Goal: Browse casually

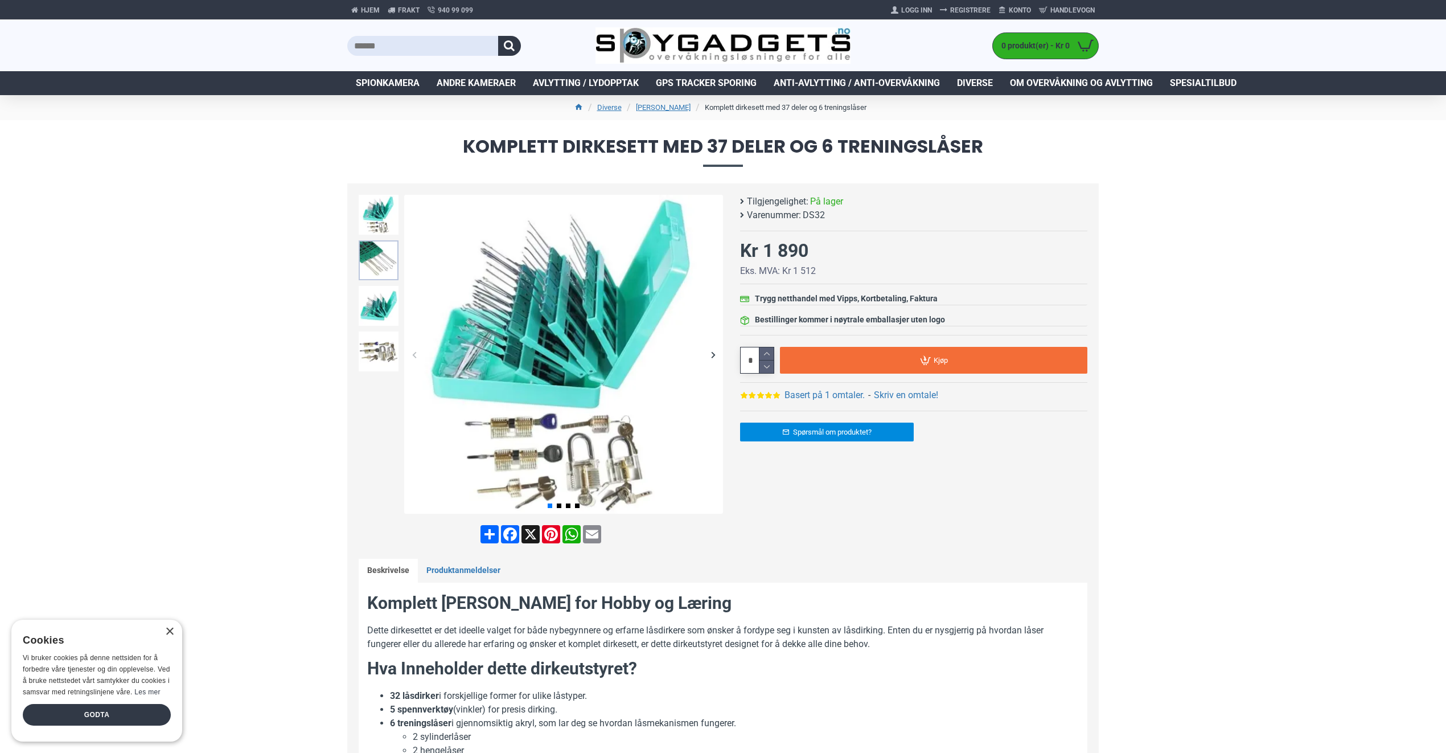
click at [374, 264] on img at bounding box center [379, 260] width 40 height 40
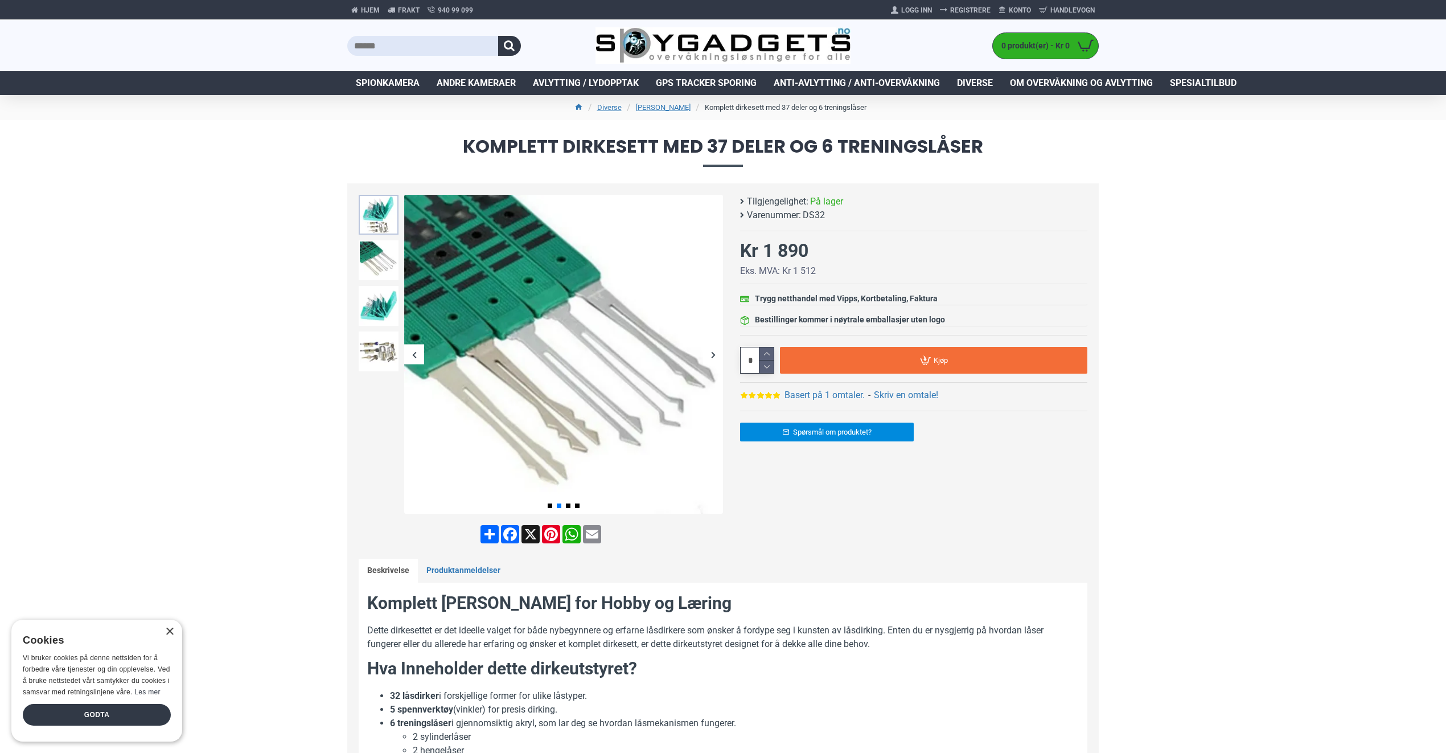
click at [378, 211] on img at bounding box center [379, 215] width 40 height 40
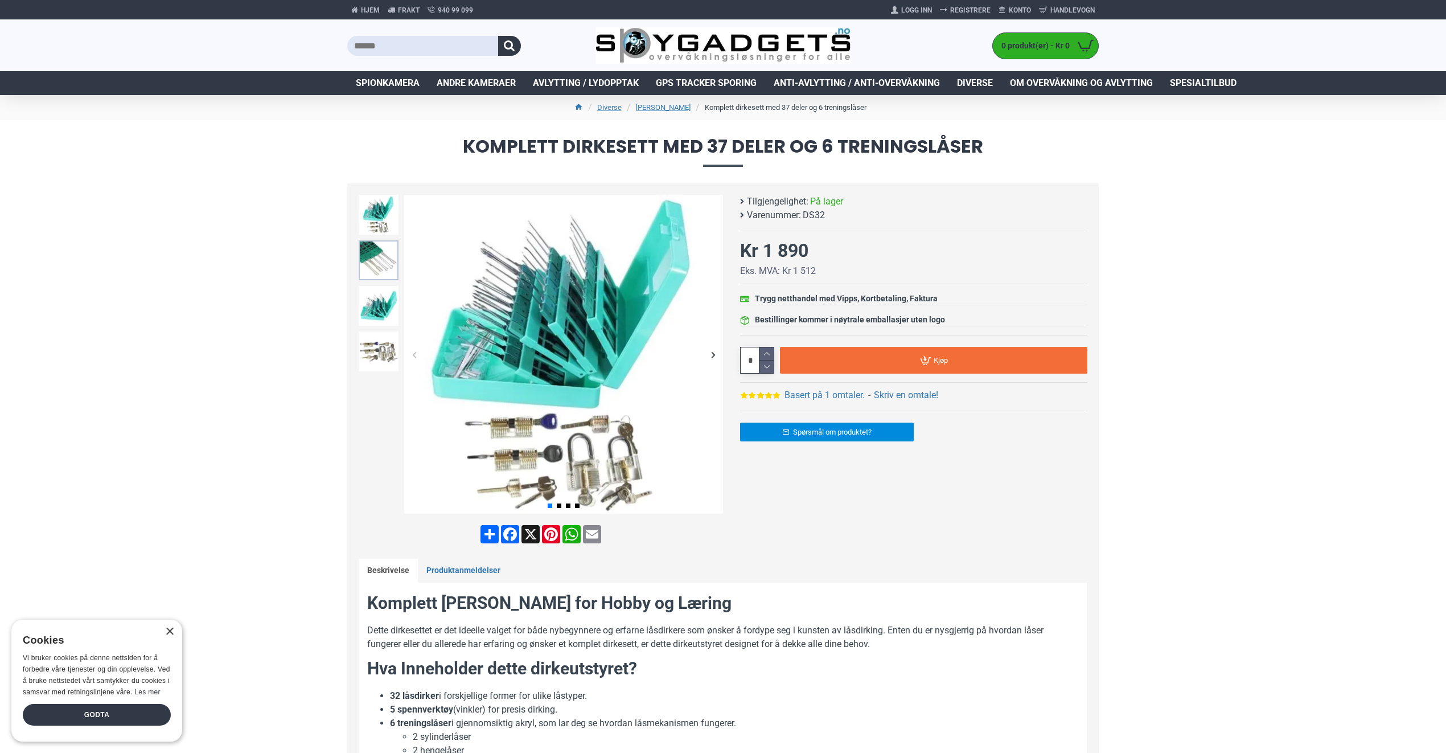
click at [384, 270] on img at bounding box center [379, 260] width 40 height 40
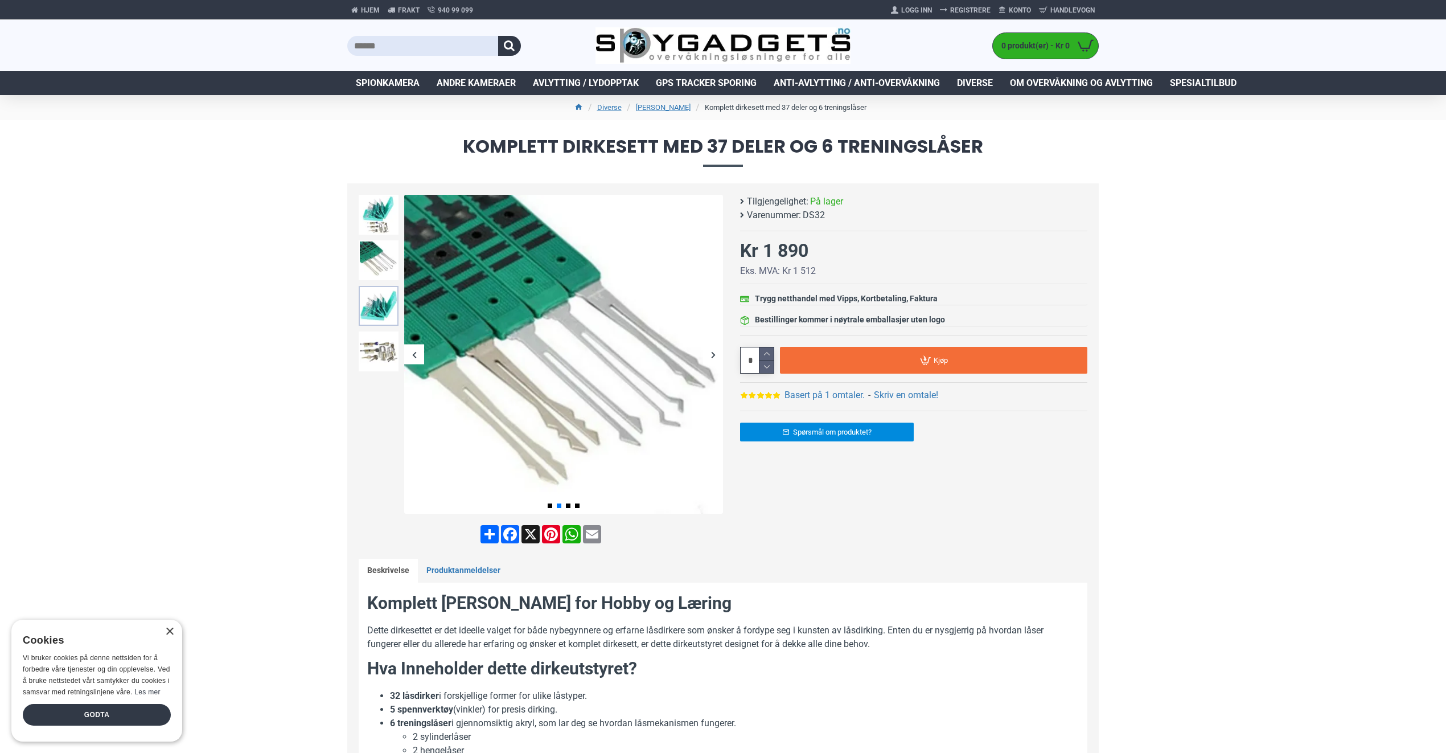
click at [388, 308] on img at bounding box center [379, 306] width 40 height 40
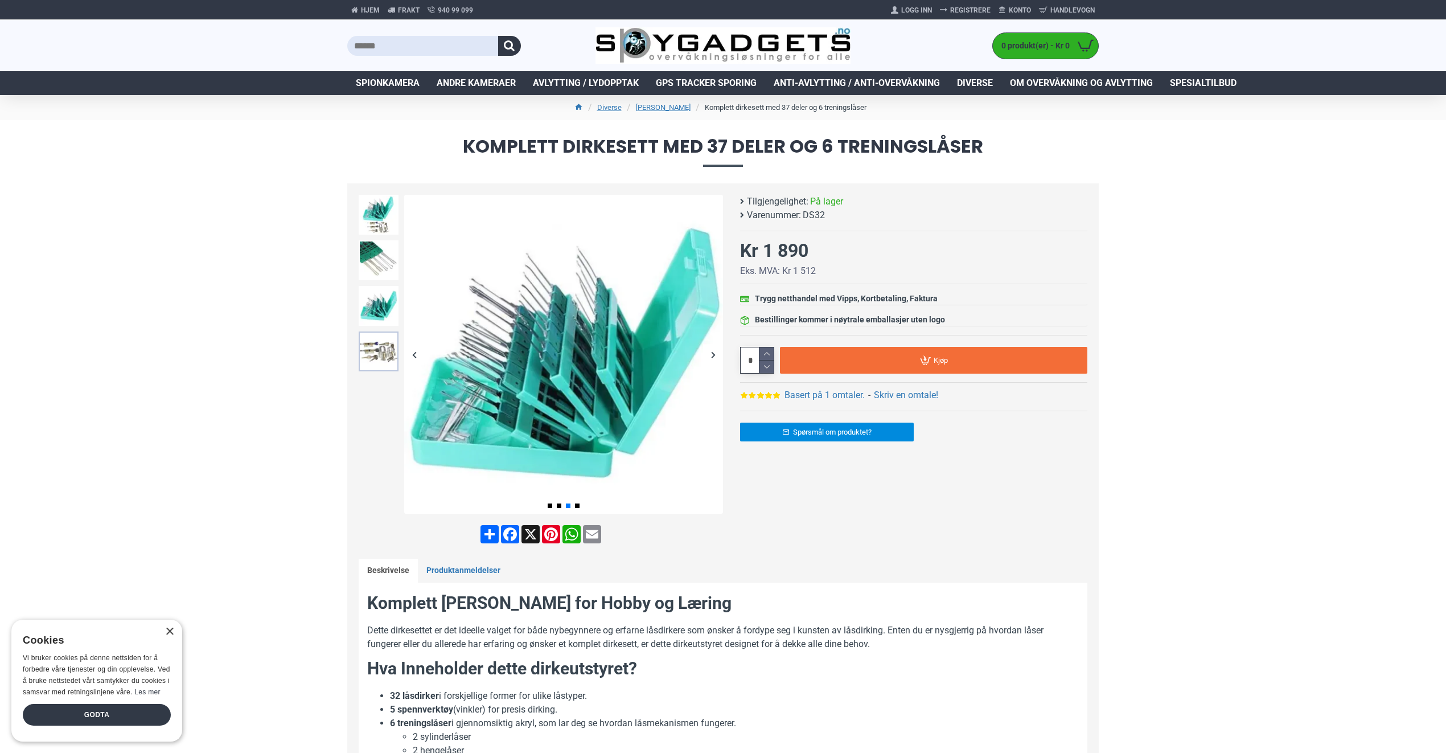
click at [382, 355] on img at bounding box center [379, 351] width 40 height 40
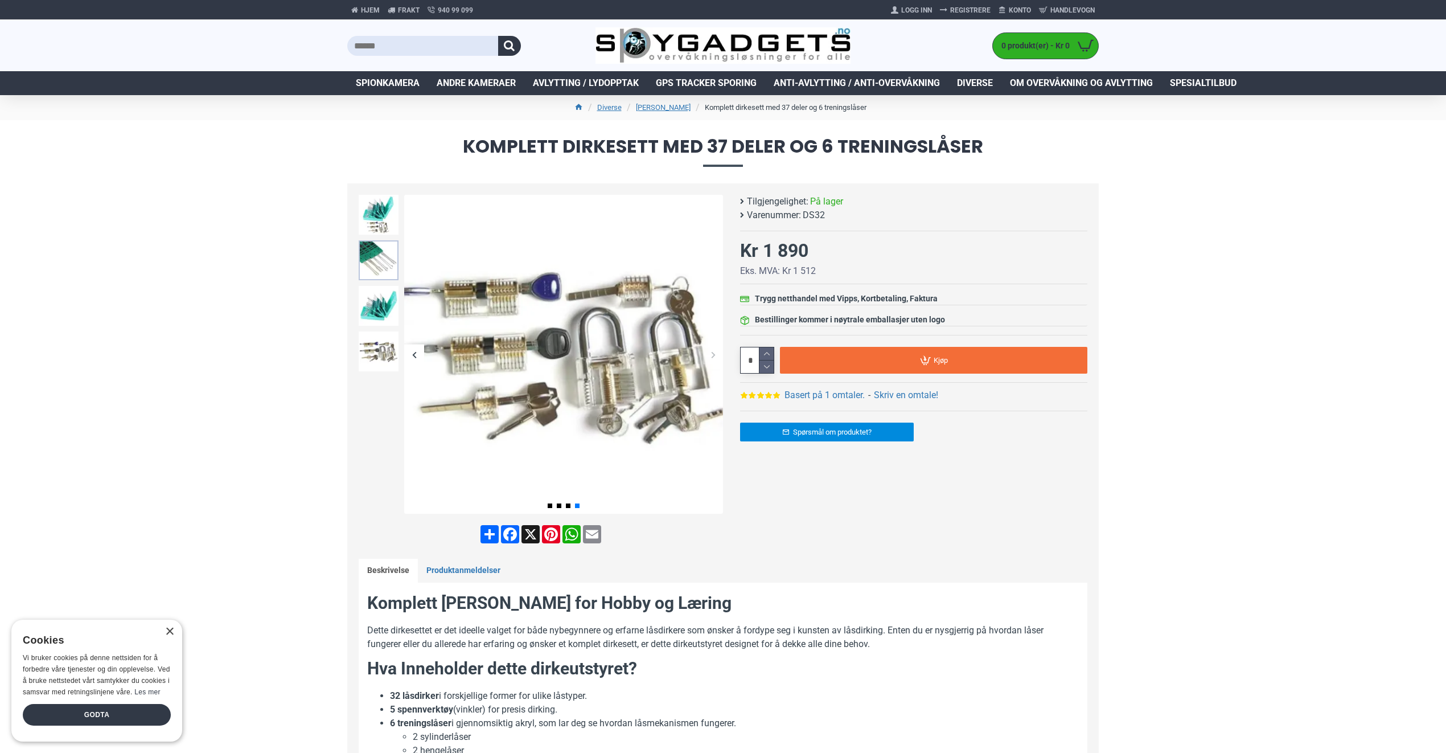
click at [380, 256] on img at bounding box center [379, 260] width 40 height 40
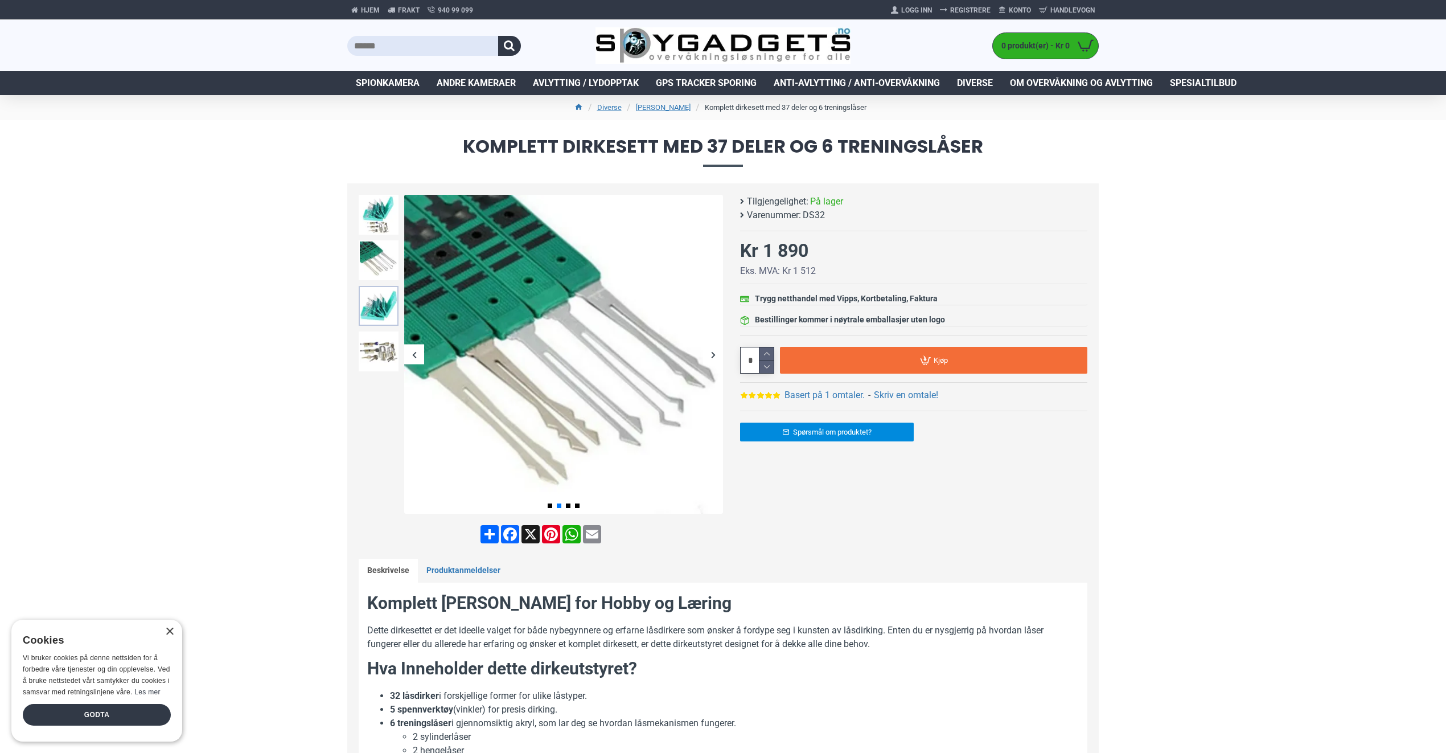
click at [389, 317] on img at bounding box center [379, 306] width 40 height 40
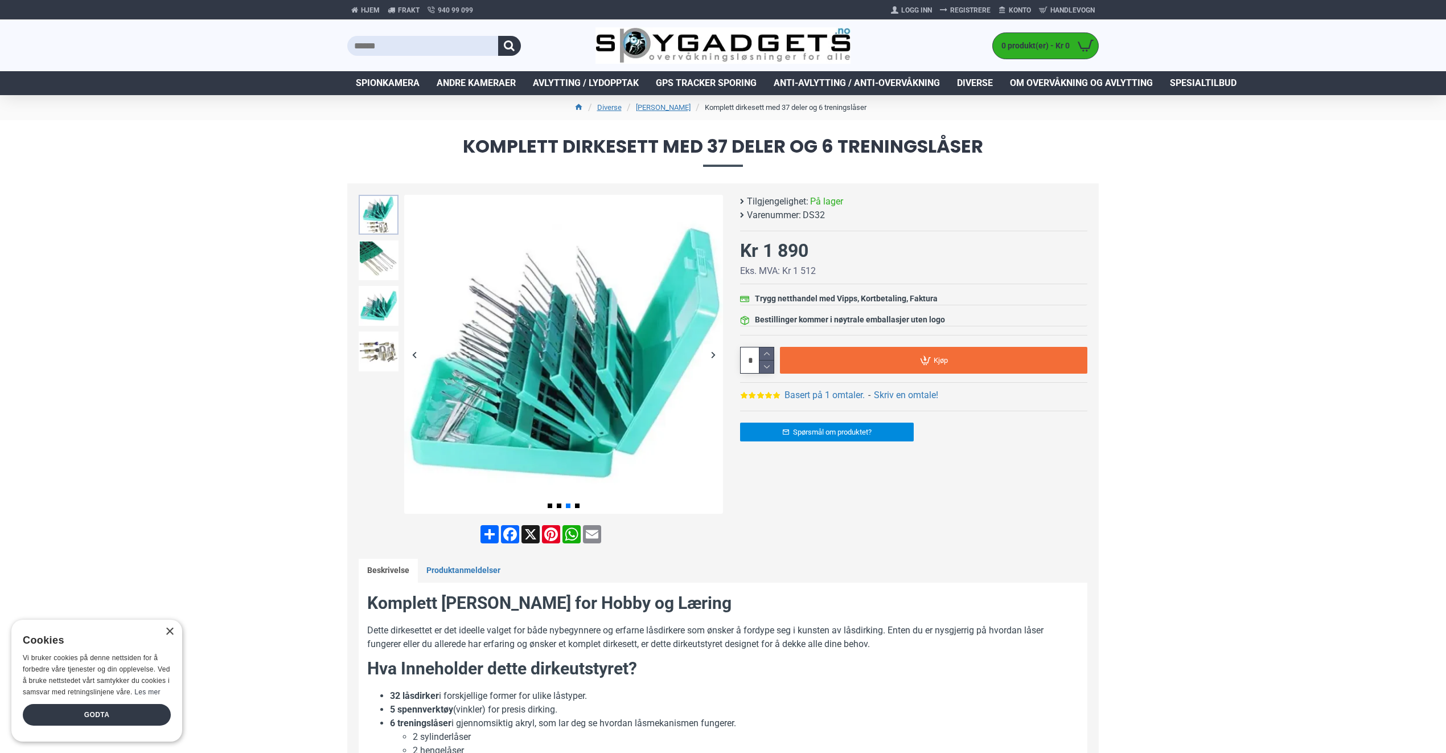
click at [386, 212] on img at bounding box center [379, 215] width 40 height 40
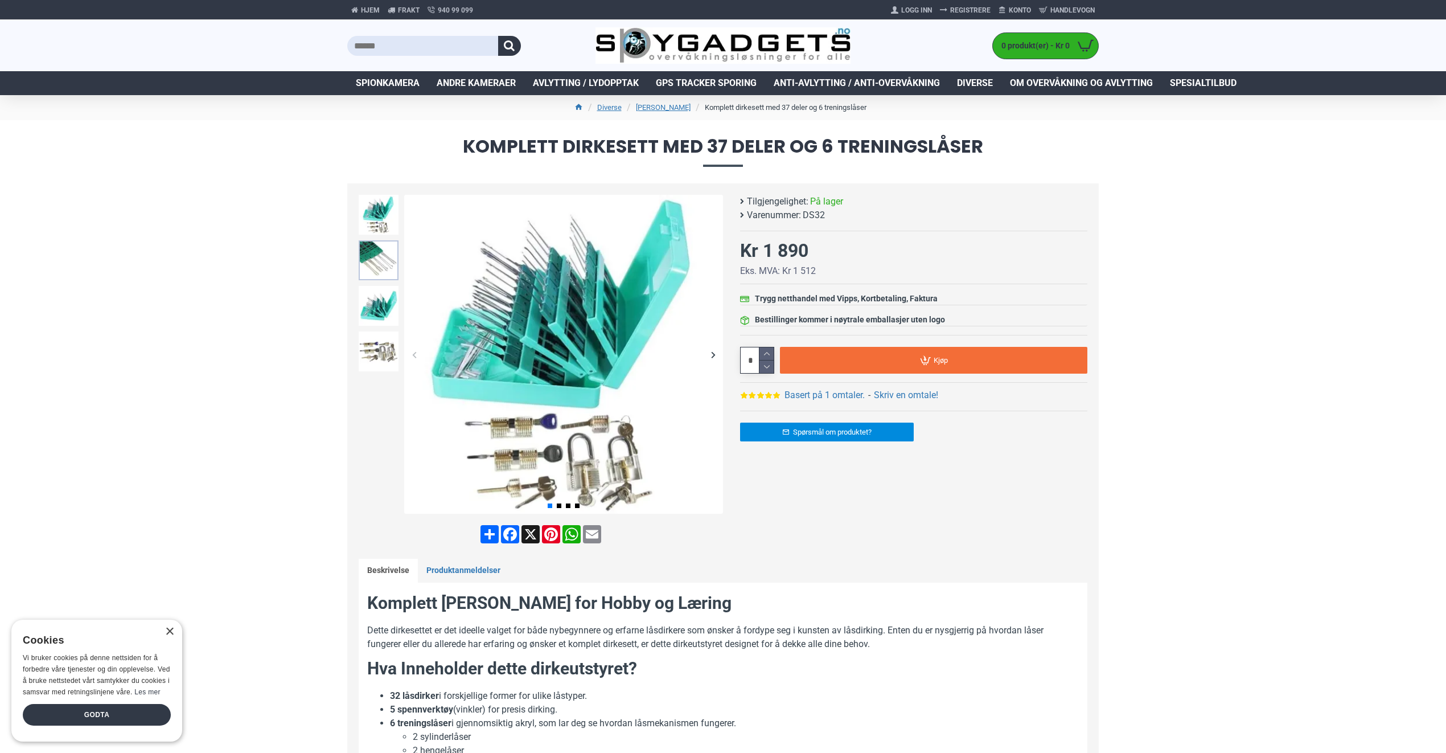
click at [384, 258] on img at bounding box center [379, 260] width 40 height 40
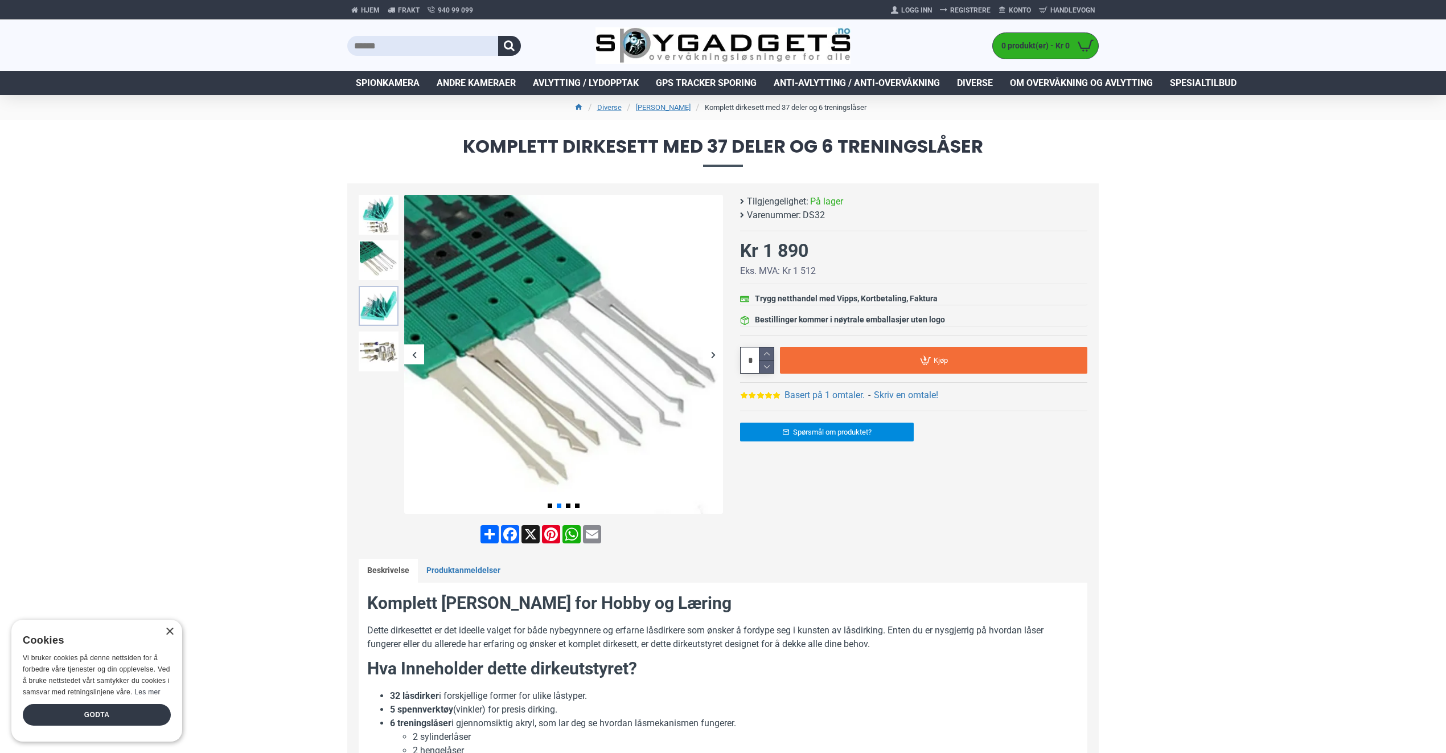
click at [376, 322] on img at bounding box center [379, 306] width 40 height 40
